Goal: Task Accomplishment & Management: Complete application form

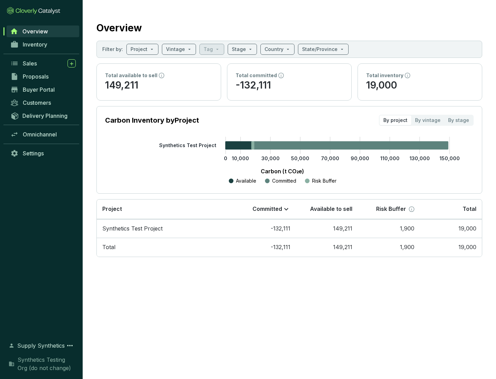
click at [43, 76] on span "Proposals" at bounding box center [36, 76] width 26 height 7
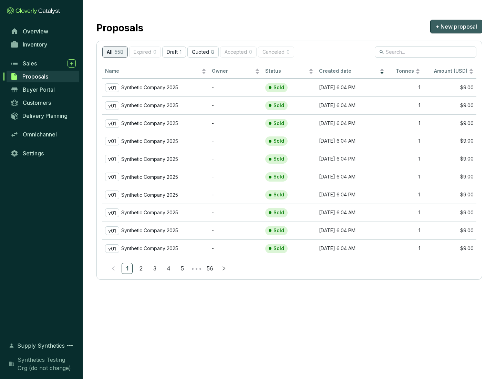
click at [456, 26] on span "+ New proposal" at bounding box center [456, 26] width 42 height 8
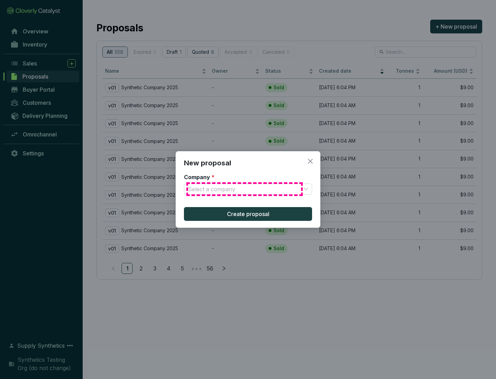
click at [244, 189] on input "Company *" at bounding box center [244, 189] width 113 height 10
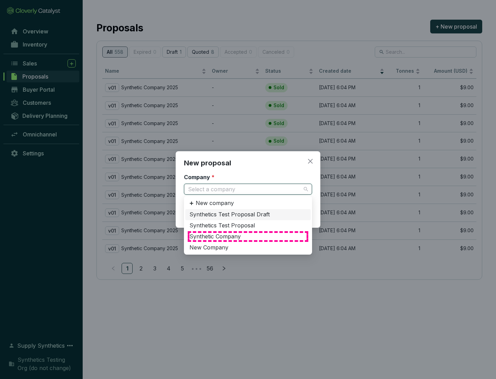
click at [248, 236] on div "Synthetic Company" at bounding box center [247, 237] width 117 height 8
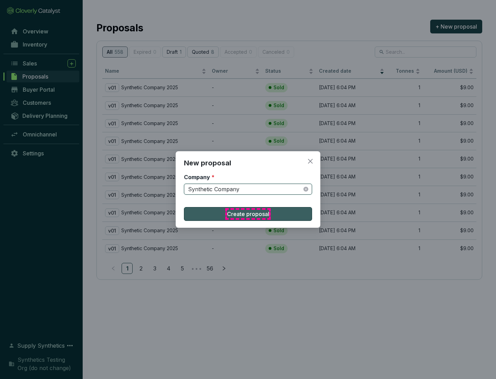
click at [248, 214] on span "Create proposal" at bounding box center [248, 214] width 42 height 8
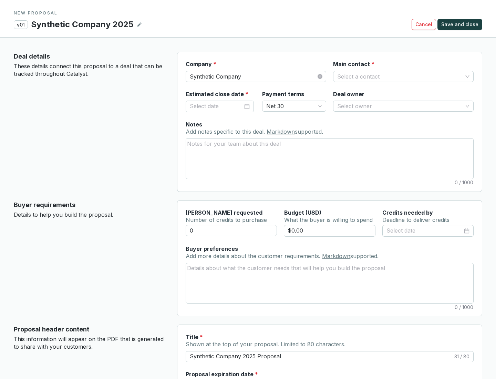
click at [400, 76] on input "Main contact *" at bounding box center [399, 76] width 125 height 10
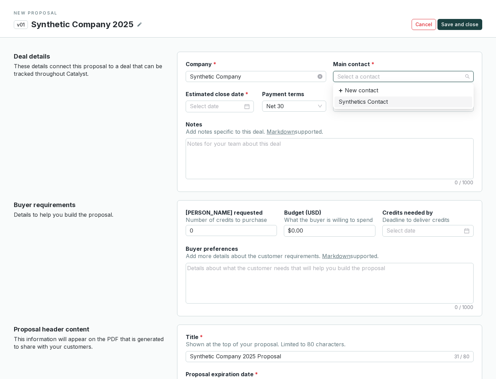
click at [403, 102] on div "Synthetics Contact" at bounding box center [402, 102] width 129 height 8
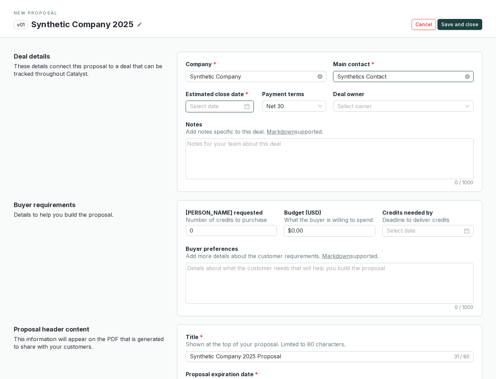
click at [216, 106] on input "Estimated close date *" at bounding box center [216, 106] width 53 height 9
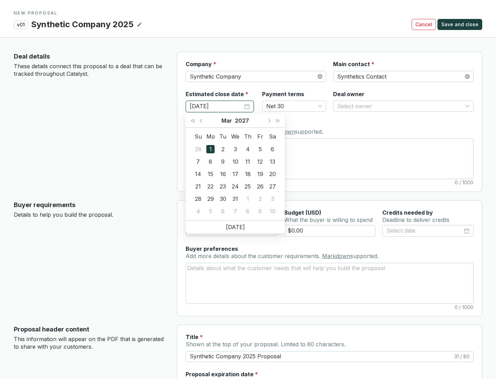
type input "[DATE]"
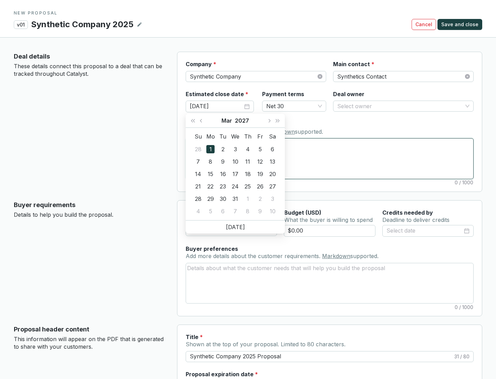
click at [329, 158] on textarea "Notes Add notes specific to this deal. Markdown supported." at bounding box center [329, 158] width 287 height 40
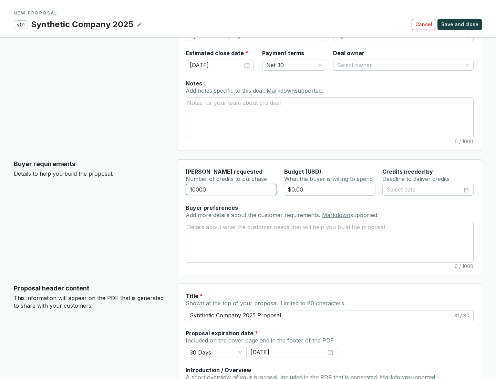
scroll to position [41, 0]
type input "10000"
type input "$0.00"
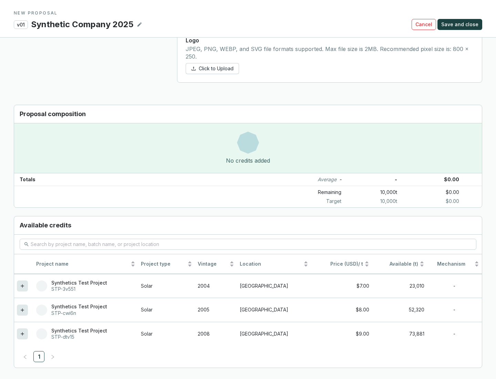
click at [22, 333] on icon at bounding box center [22, 333] width 3 height 3
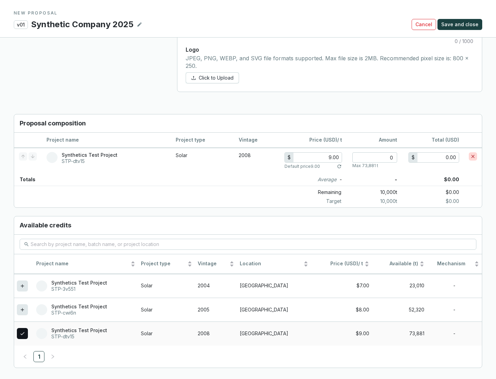
scroll to position [396, 0]
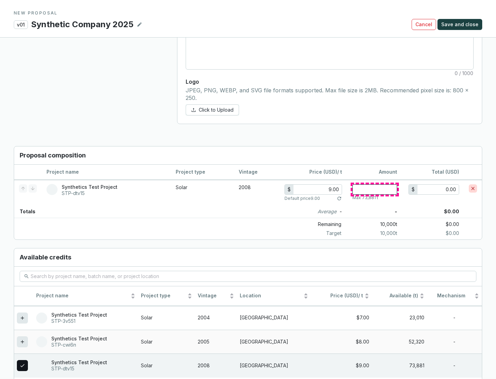
type input "1"
type input "9.00"
type input "1"
click at [460, 24] on span "Save and close" at bounding box center [459, 24] width 37 height 7
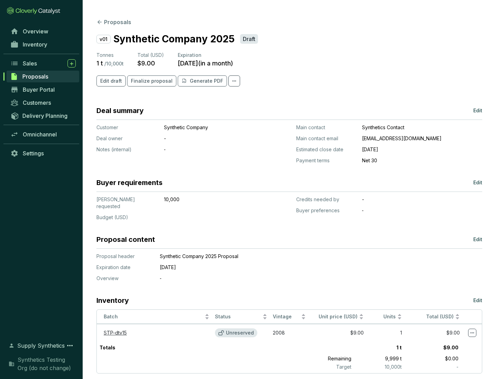
click at [149, 81] on span "Finalize proposal" at bounding box center [152, 80] width 42 height 7
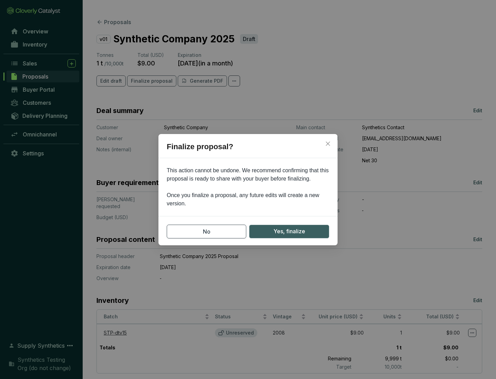
click at [289, 231] on span "Yes, finalize" at bounding box center [289, 231] width 32 height 9
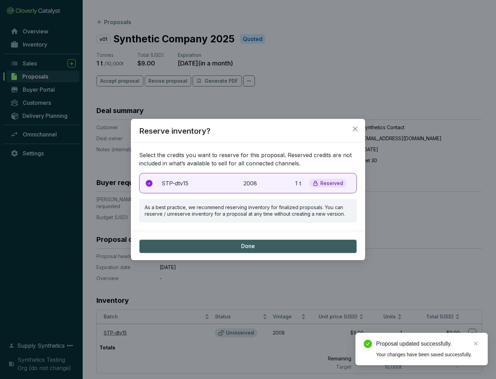
click at [248, 183] on p "2008" at bounding box center [250, 183] width 15 height 8
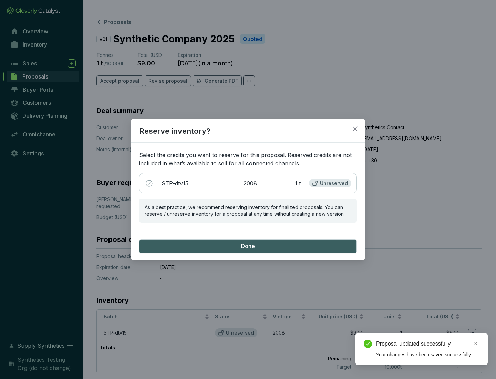
click at [248, 246] on span "Done" at bounding box center [248, 246] width 14 height 8
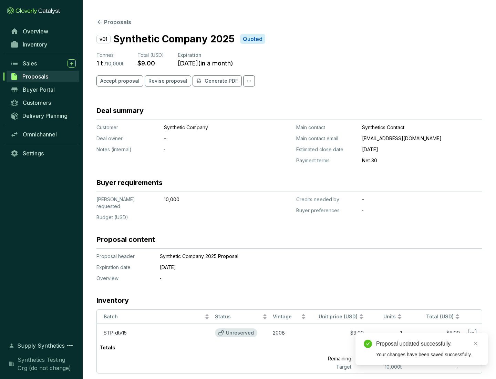
click at [427, 343] on div "Proposal updated successfully." at bounding box center [427, 343] width 103 height 8
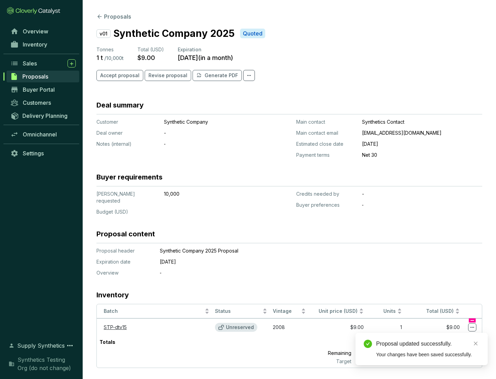
click at [472, 327] on icon at bounding box center [472, 327] width 4 height 1
click at [451, 336] on div "Proposal updated successfully. Your changes have been saved successfully." at bounding box center [421, 348] width 132 height 32
click at [427, 343] on div "Proposal updated successfully." at bounding box center [427, 343] width 103 height 8
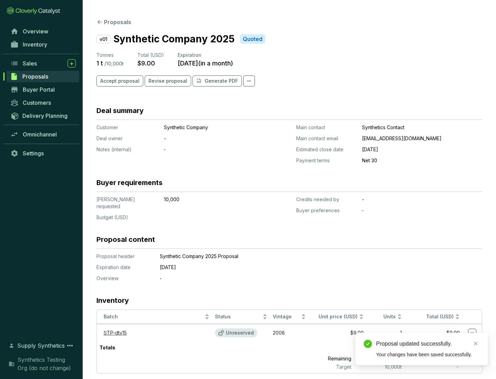
click at [119, 81] on span "Accept proposal" at bounding box center [119, 80] width 39 height 7
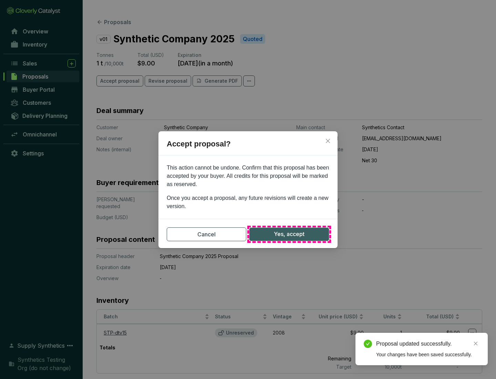
click at [289, 234] on span "Yes, accept" at bounding box center [289, 234] width 31 height 9
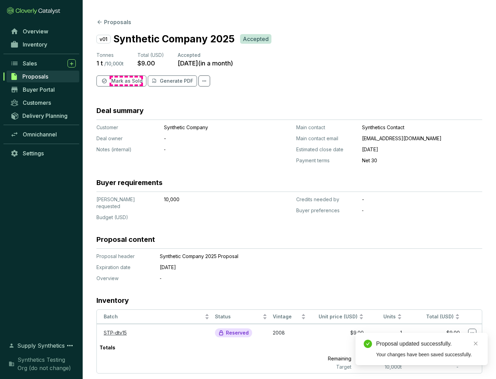
click at [126, 81] on span "Mark as Sold" at bounding box center [126, 80] width 31 height 7
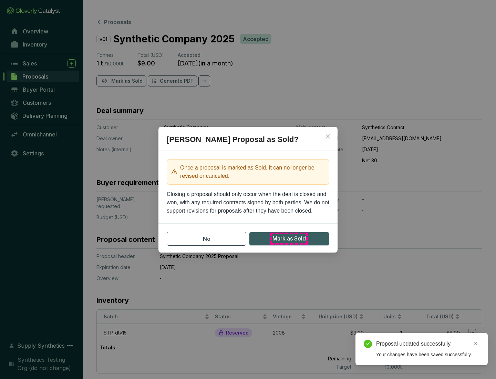
click at [289, 238] on span "Mark as Sold" at bounding box center [288, 238] width 33 height 9
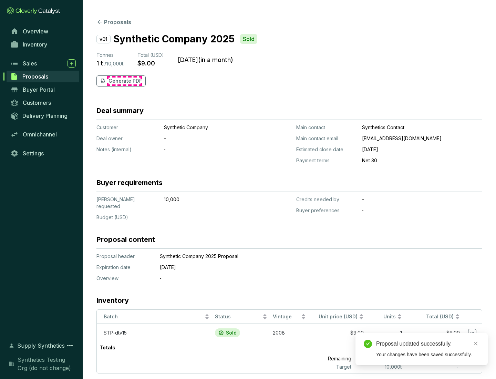
click at [124, 81] on p "Generate PDF" at bounding box center [124, 80] width 33 height 7
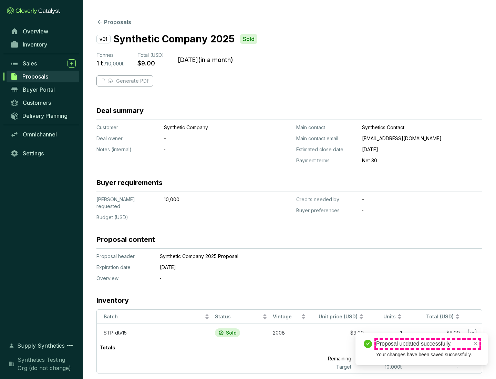
click at [427, 343] on div "Proposal updated successfully." at bounding box center [427, 343] width 103 height 8
